Goal: Find specific page/section: Find specific page/section

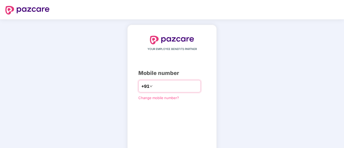
click at [164, 85] on input "number" at bounding box center [176, 86] width 44 height 9
type input "**********"
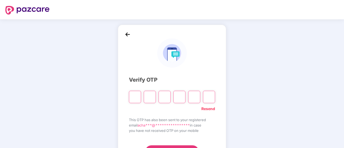
paste input "*"
type input "*"
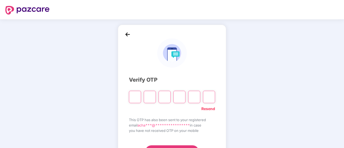
type input "*"
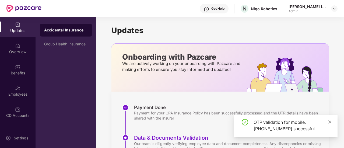
click at [330, 124] on icon "close" at bounding box center [330, 122] width 4 height 4
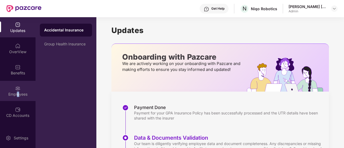
click at [17, 91] on div "Employees" at bounding box center [18, 91] width 36 height 20
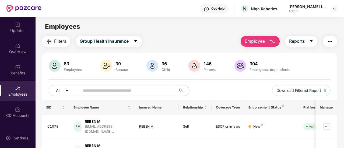
click at [105, 91] on input "text" at bounding box center [126, 91] width 86 height 8
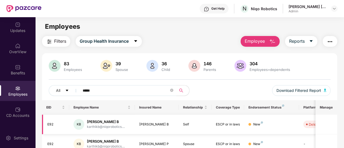
type input "*****"
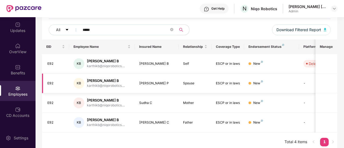
scroll to position [64, 0]
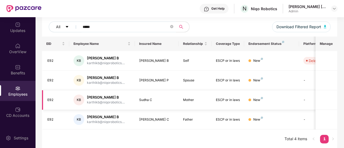
drag, startPoint x: 315, startPoint y: 93, endPoint x: 320, endPoint y: 92, distance: 4.9
click at [320, 92] on tr "E92 KB Karthik B karthikb@niqorobotics.... Sudha C Mother ESCP or in laws New -…" at bounding box center [217, 100] width 350 height 20
click at [172, 27] on icon "close-circle" at bounding box center [171, 26] width 3 height 3
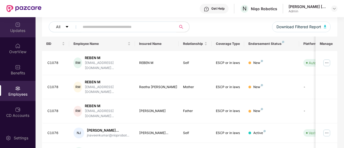
click at [15, 27] on img at bounding box center [17, 24] width 5 height 5
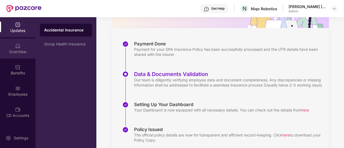
click at [24, 54] on div "OverView" at bounding box center [18, 51] width 36 height 5
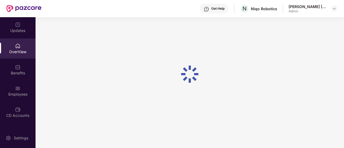
scroll to position [17, 0]
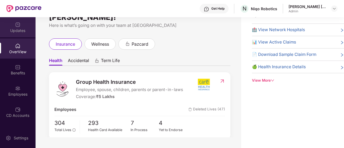
click at [13, 21] on div "Updates" at bounding box center [18, 27] width 36 height 20
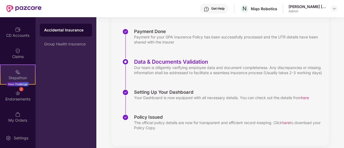
scroll to position [88, 0]
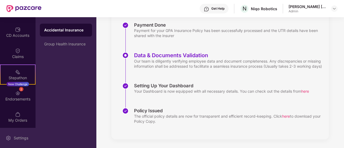
click at [17, 140] on div "Settings" at bounding box center [21, 138] width 18 height 5
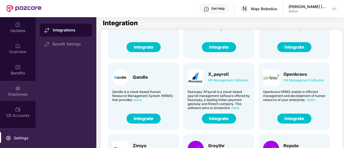
click at [20, 85] on div "Employees" at bounding box center [18, 91] width 36 height 20
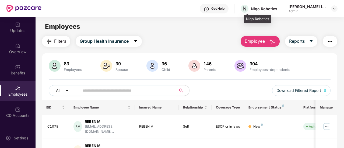
click at [253, 11] on div "N Niqo Robotics" at bounding box center [258, 8] width 37 height 9
click at [263, 8] on div "Niqo Robotics" at bounding box center [264, 8] width 26 height 5
click at [335, 8] on img at bounding box center [334, 8] width 4 height 4
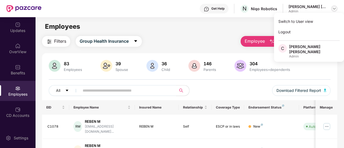
click at [334, 8] on img at bounding box center [334, 8] width 4 height 4
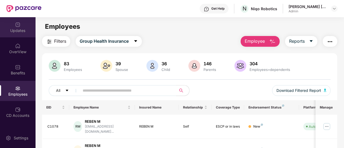
click at [15, 29] on div "Updates" at bounding box center [18, 30] width 36 height 5
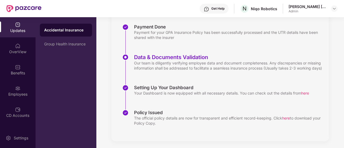
scroll to position [88, 0]
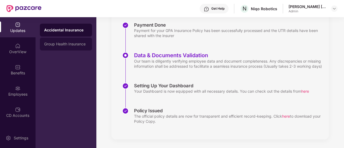
click at [64, 45] on div "Group Health Insurance" at bounding box center [66, 44] width 44 height 4
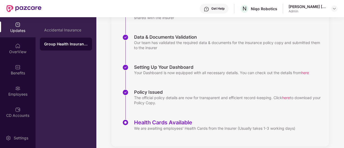
scroll to position [108, 0]
